Goal: Find specific page/section: Find specific page/section

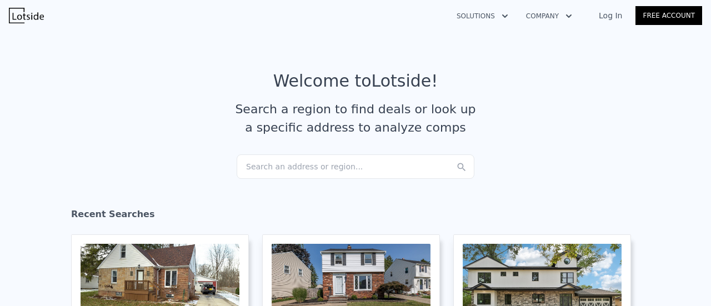
click at [281, 170] on div "Search an address or region..." at bounding box center [355, 166] width 238 height 24
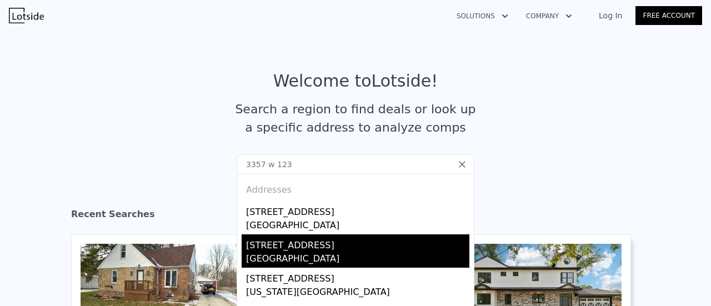
type input "3357 w 123"
click at [284, 243] on div "[STREET_ADDRESS]" at bounding box center [357, 243] width 223 height 18
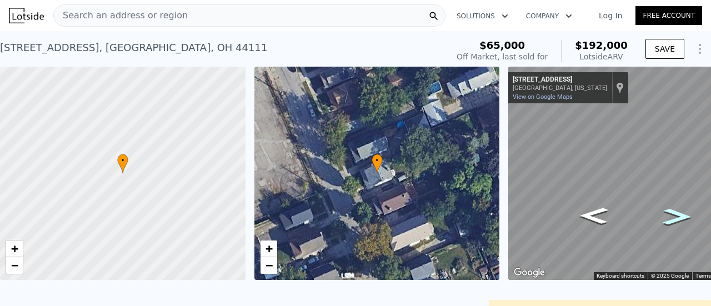
click at [667, 219] on icon "Go Southeast, W 123rd St" at bounding box center [677, 217] width 52 height 24
click at [710, 152] on div "Search an address or region Solutions Company Open main menu Log In Free Accoun…" at bounding box center [355, 153] width 711 height 306
click at [162, 26] on div "Search an address or region" at bounding box center [121, 15] width 134 height 21
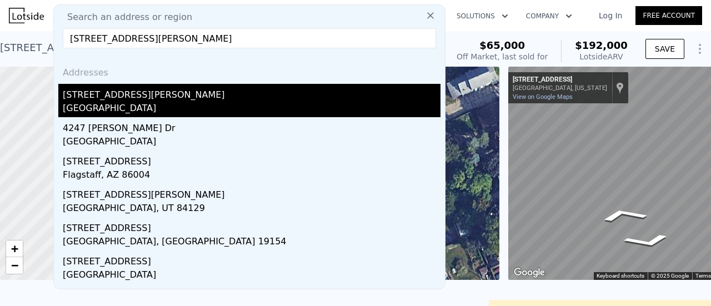
type input "[STREET_ADDRESS][PERSON_NAME]"
click at [101, 113] on div "[GEOGRAPHIC_DATA]" at bounding box center [251, 110] width 377 height 16
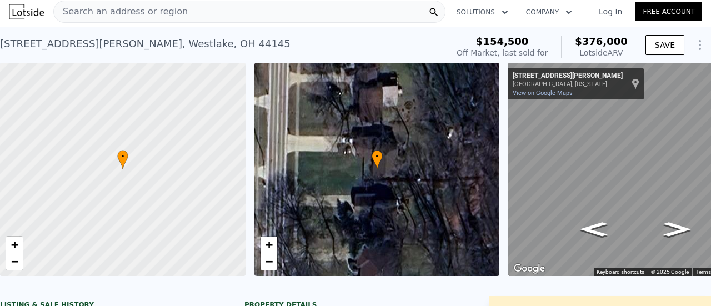
scroll to position [3, 0]
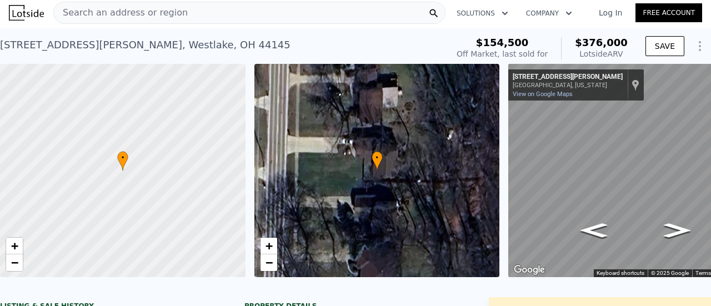
click at [344, 150] on div "• + −" at bounding box center [376, 170] width 245 height 213
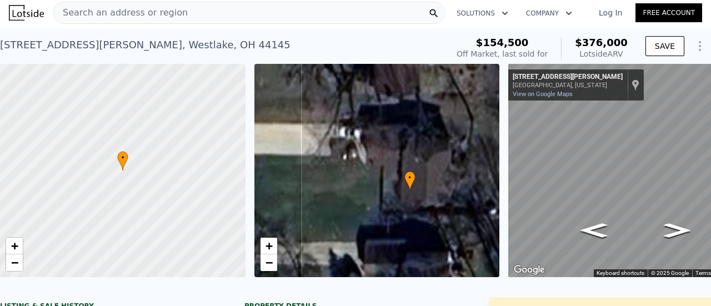
click at [344, 150] on div "• + −" at bounding box center [376, 170] width 245 height 213
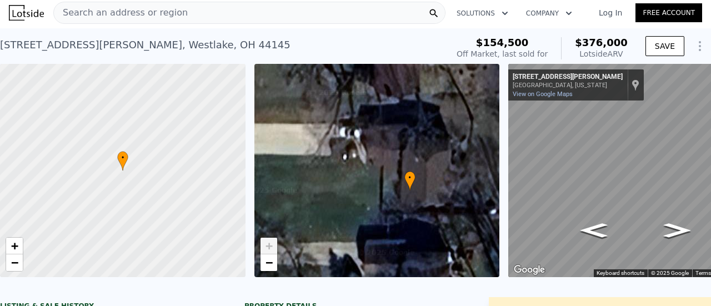
click at [344, 150] on div "• + −" at bounding box center [376, 170] width 245 height 213
